Goal: Task Accomplishment & Management: Manage account settings

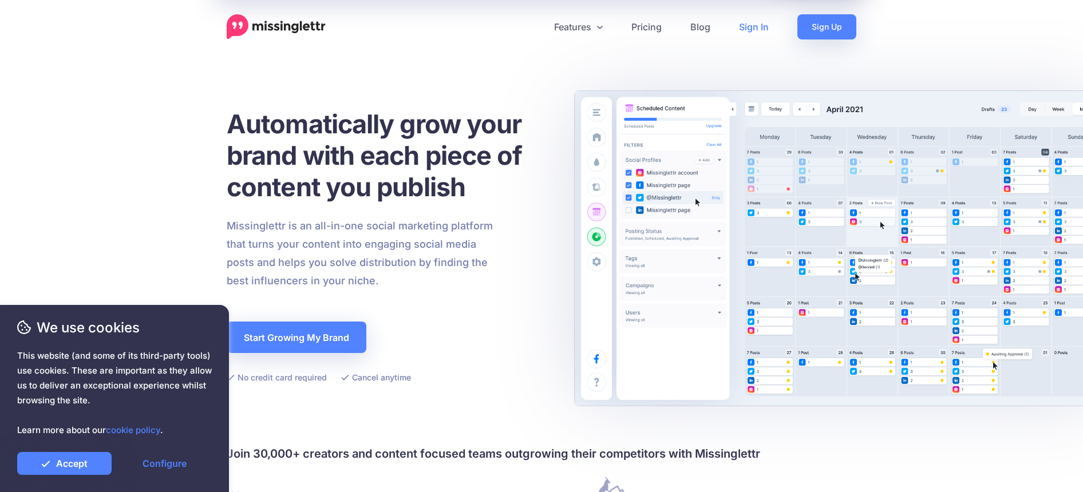
click at [760, 25] on link "Sign In" at bounding box center [754, 26] width 58 height 25
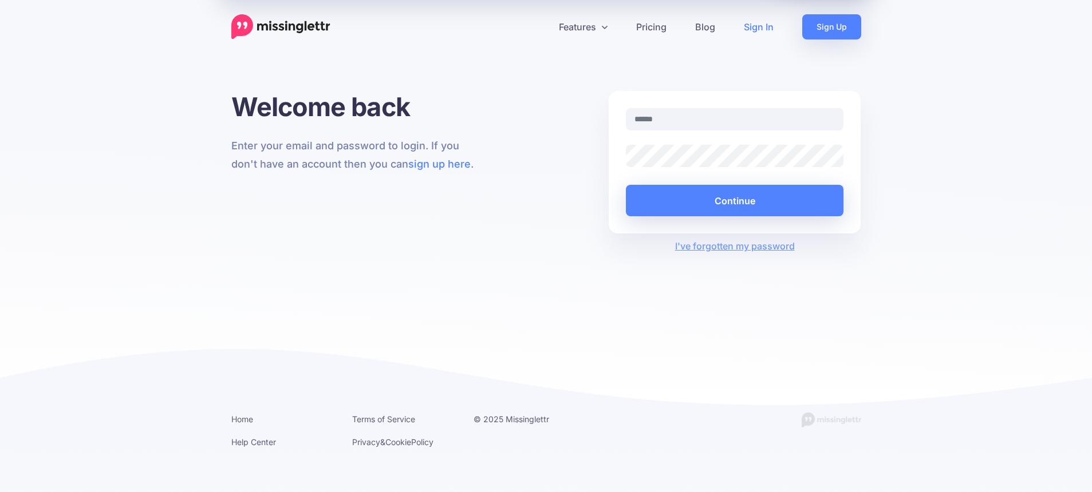
type input "**********"
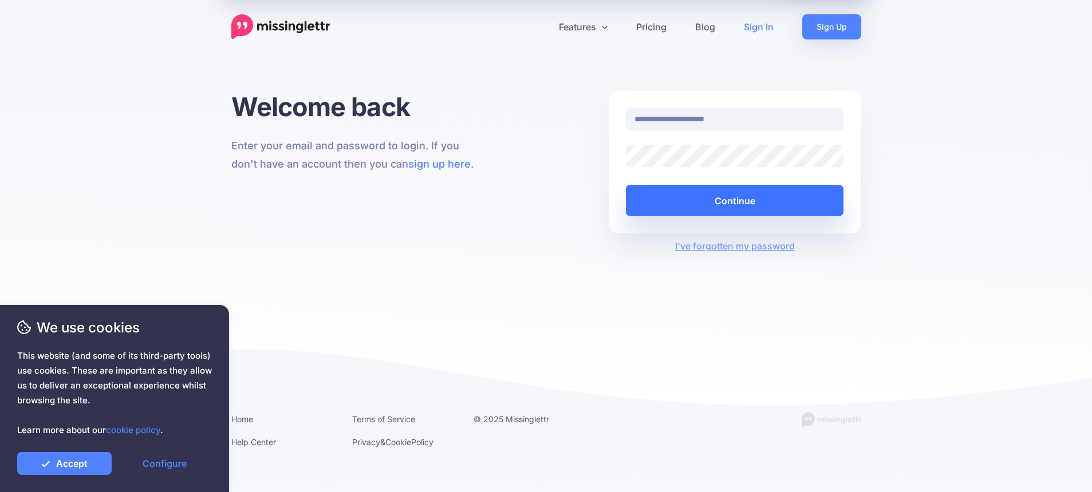
click at [745, 200] on button "Continue" at bounding box center [735, 200] width 218 height 31
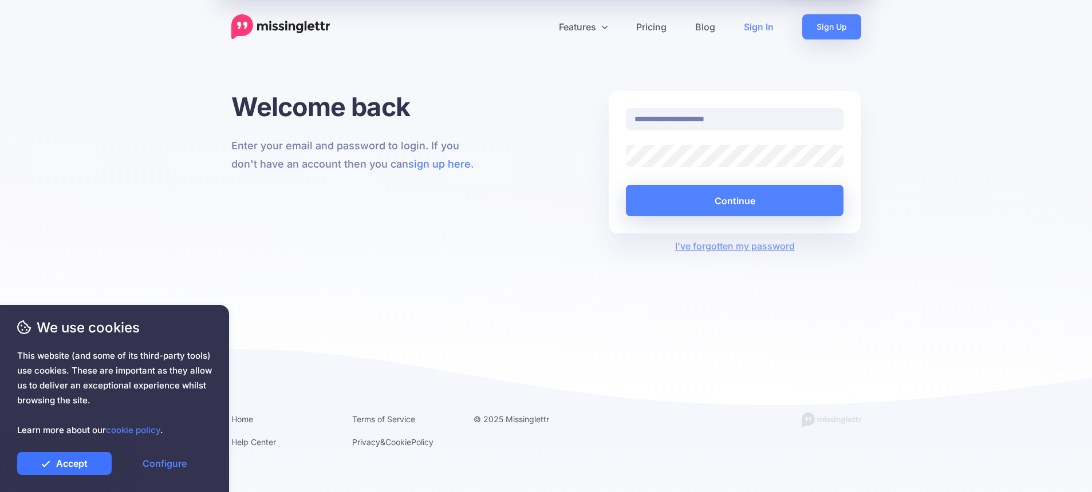
click at [72, 461] on link "Accept" at bounding box center [64, 463] width 94 height 23
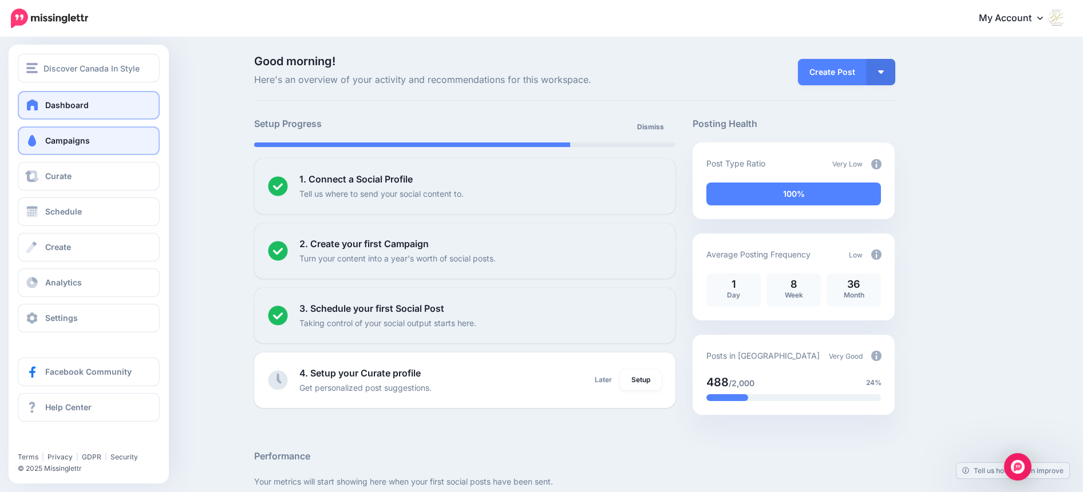
click at [77, 136] on span "Campaigns" at bounding box center [67, 141] width 45 height 10
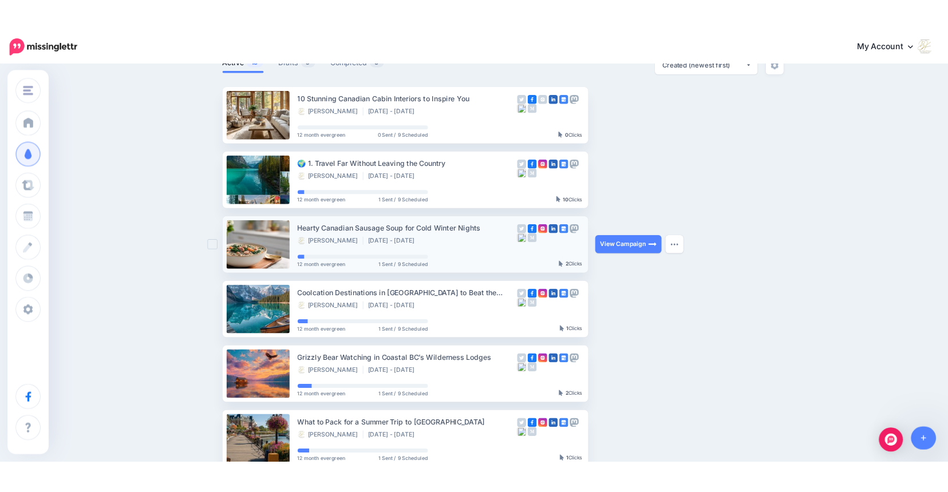
scroll to position [95, 0]
